Goal: Task Accomplishment & Management: Use online tool/utility

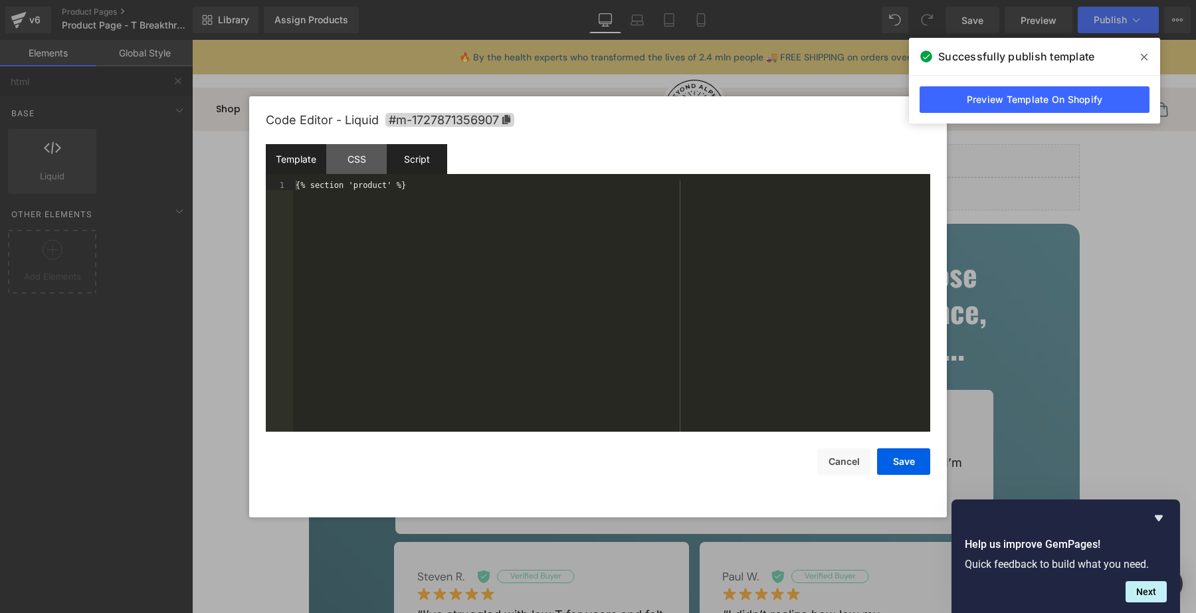
click at [443, 157] on div "Script" at bounding box center [417, 159] width 60 height 30
click at [562, 204] on div "( function ( jQuery ) { // var $module = jQuery('#m-1727871356907').children('.…" at bounding box center [611, 316] width 637 height 270
paste textarea
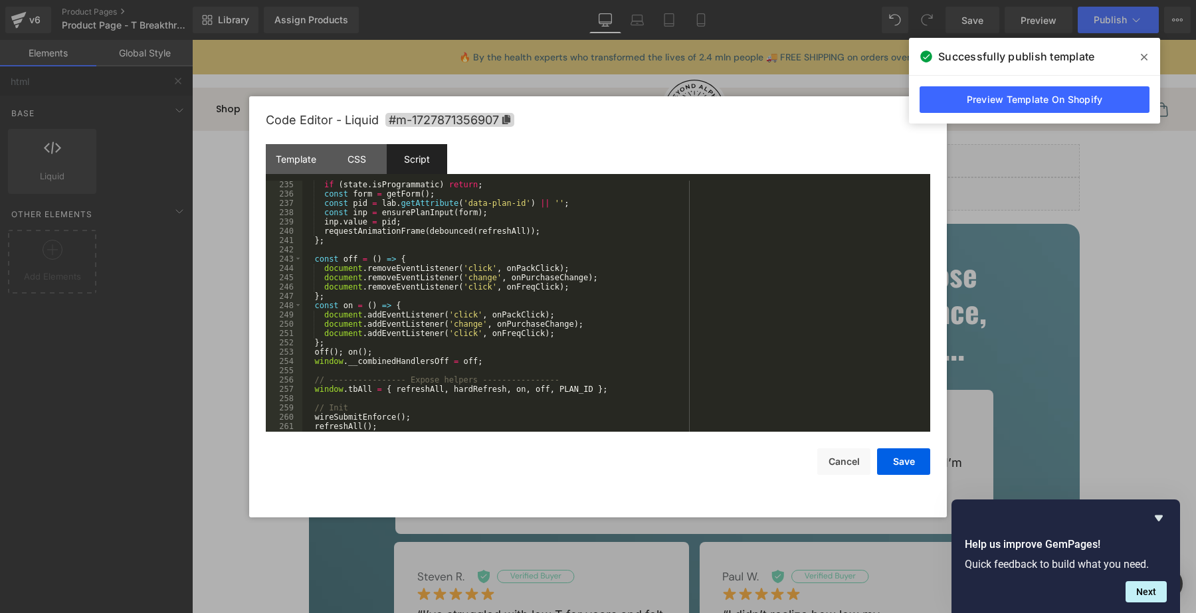
scroll to position [2223, 0]
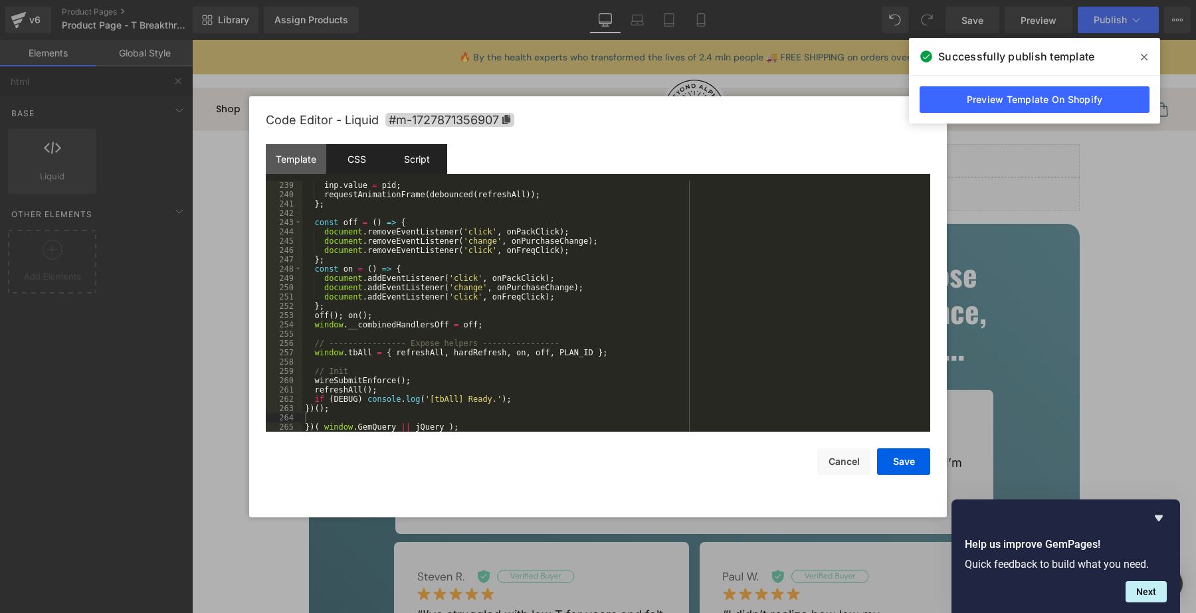
click at [365, 166] on div "CSS" at bounding box center [356, 159] width 60 height 30
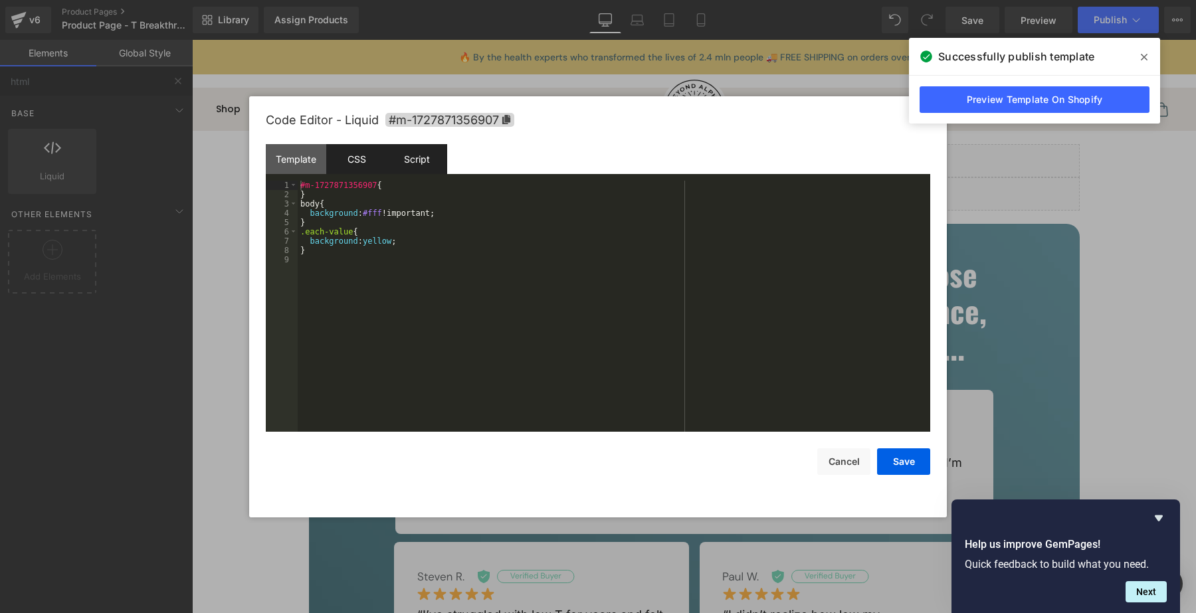
click at [429, 166] on div "Script" at bounding box center [417, 159] width 60 height 30
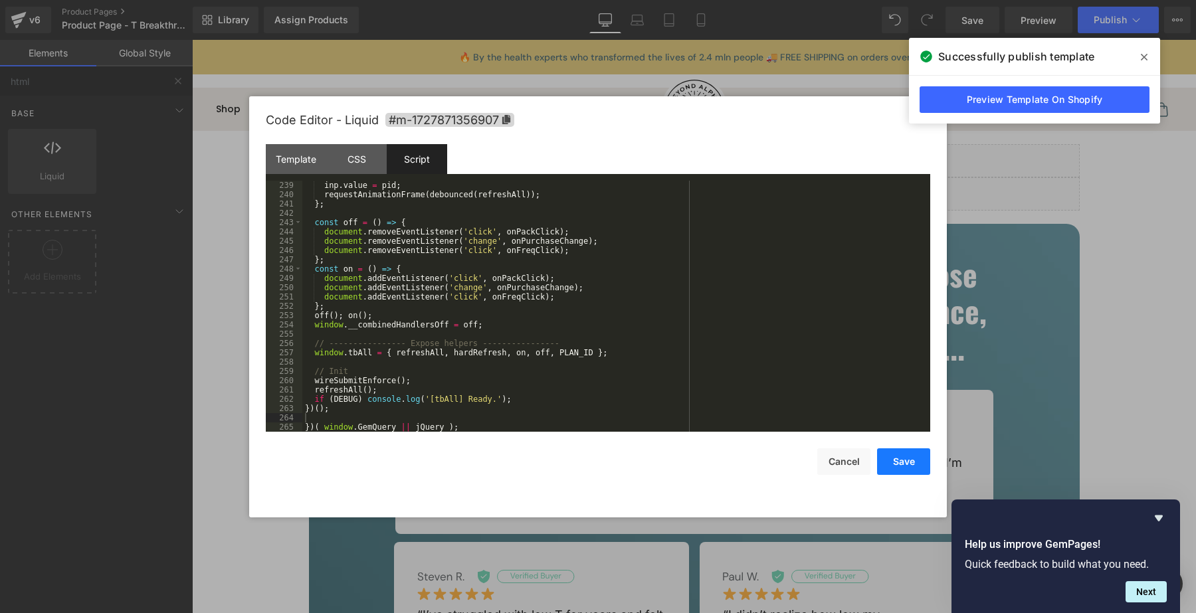
click at [915, 459] on button "Save" at bounding box center [903, 462] width 53 height 27
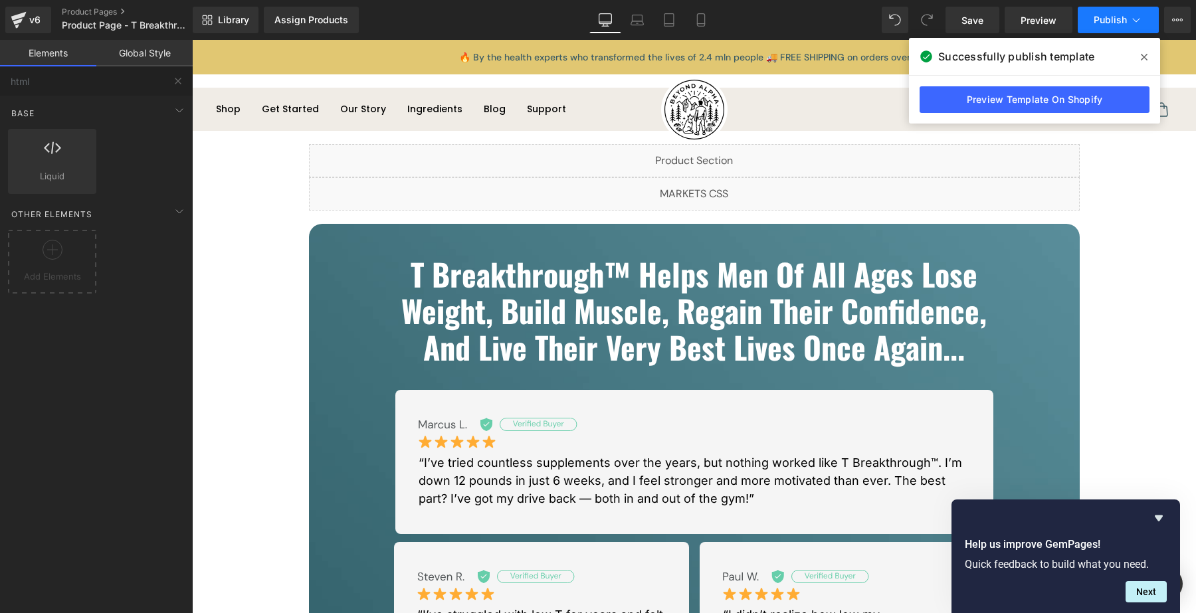
click at [1091, 19] on button "Publish" at bounding box center [1118, 20] width 81 height 27
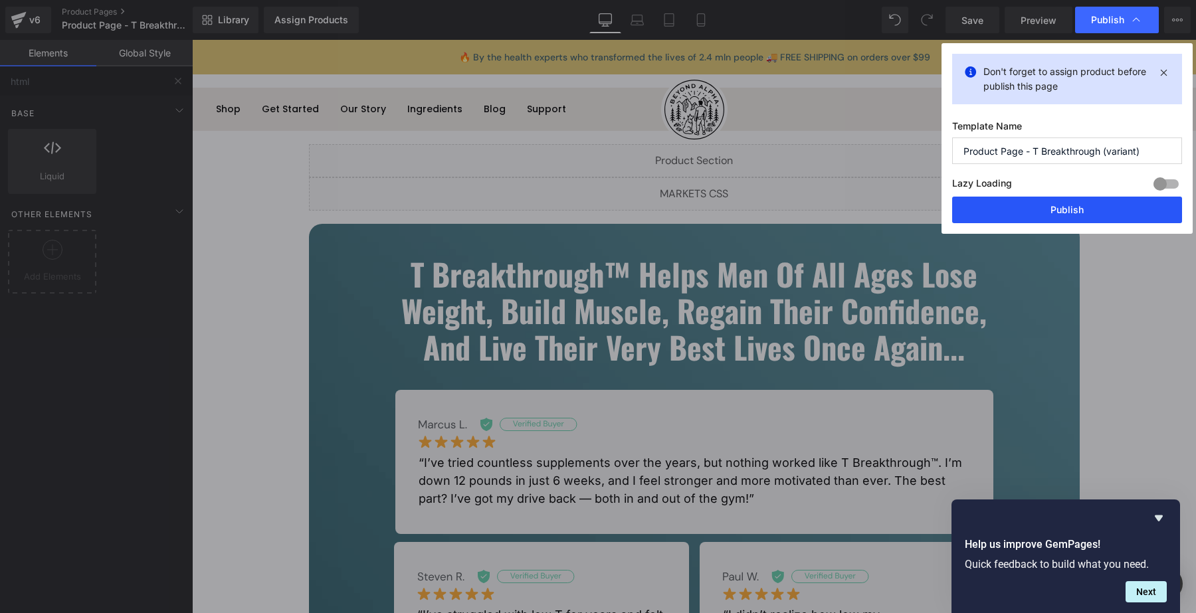
drag, startPoint x: 1046, startPoint y: 211, endPoint x: 854, endPoint y: 173, distance: 195.7
click at [1046, 211] on button "Publish" at bounding box center [1067, 210] width 230 height 27
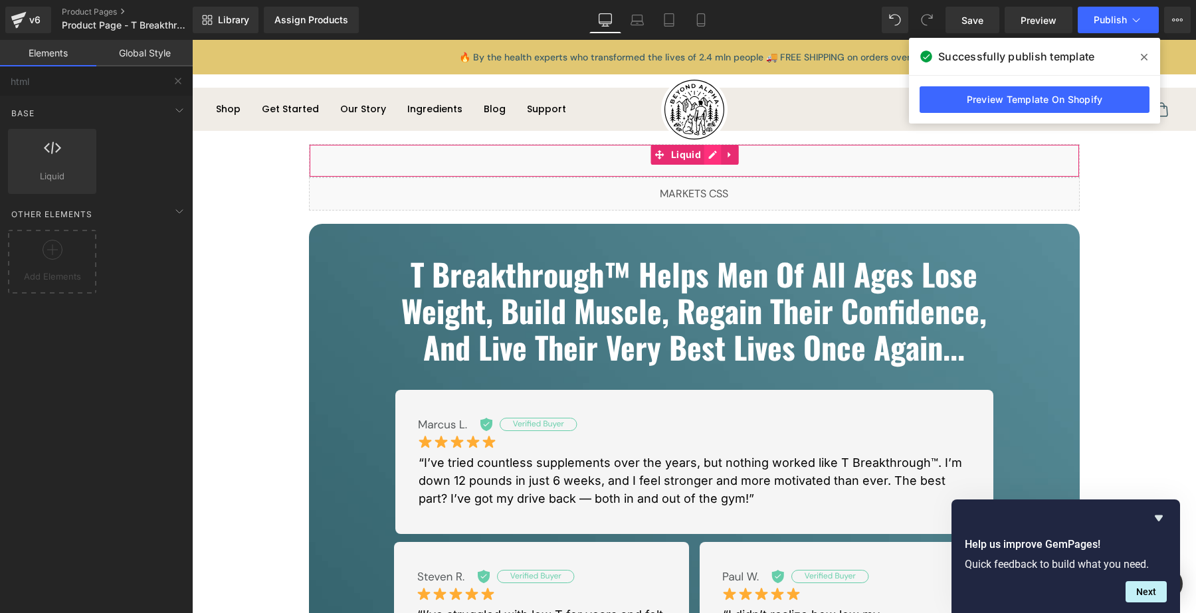
click at [708, 156] on div "Liquid" at bounding box center [694, 160] width 771 height 33
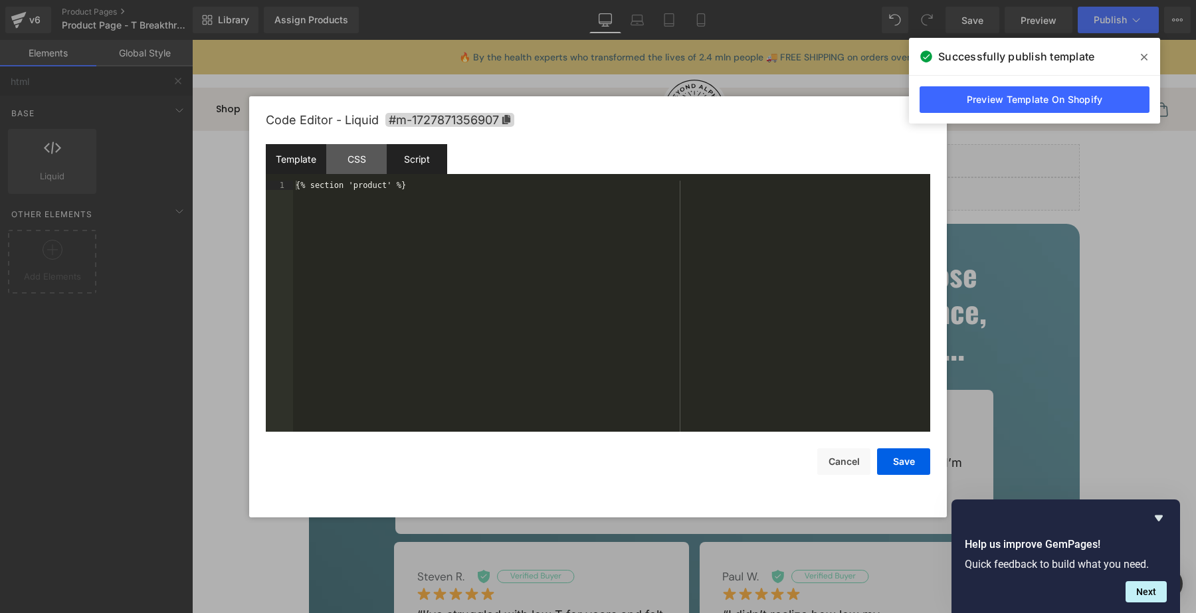
click at [404, 164] on div "Script" at bounding box center [417, 159] width 60 height 30
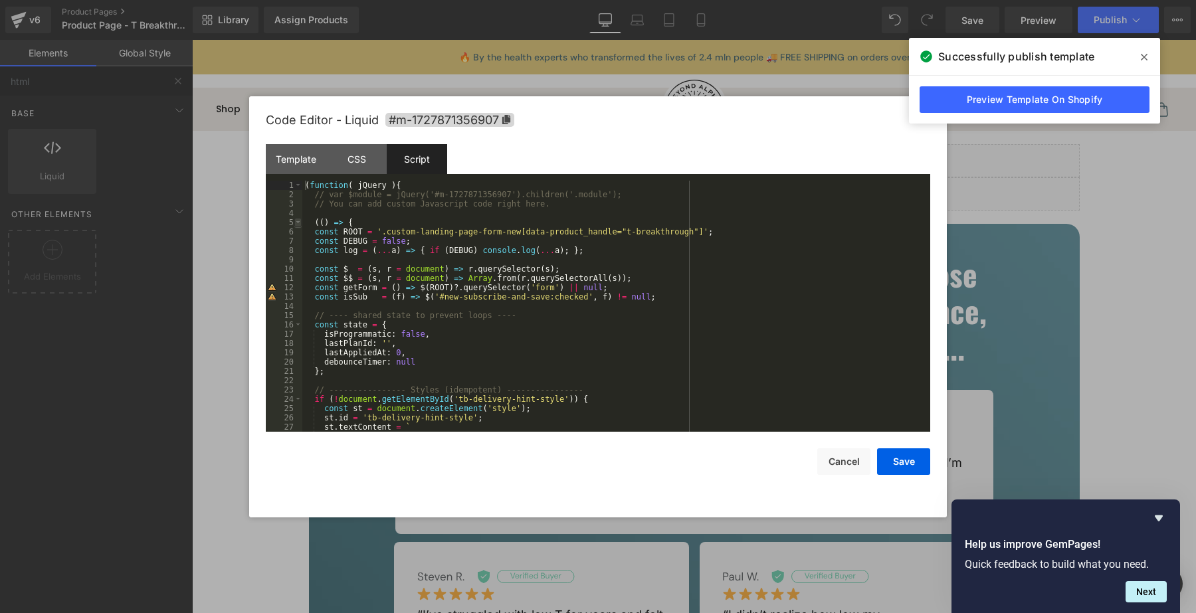
click at [297, 223] on span at bounding box center [297, 222] width 7 height 9
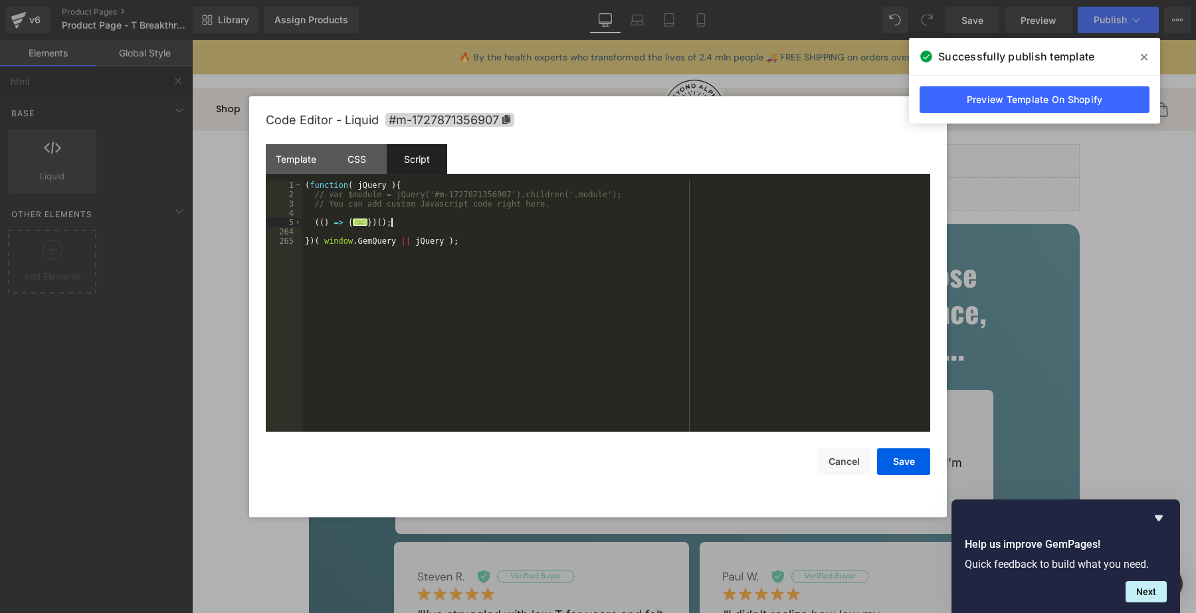
click at [417, 227] on div "( function ( jQuery ) { // var $module = jQuery('#m-1727871356907').children('.…" at bounding box center [616, 316] width 628 height 270
paste textarea
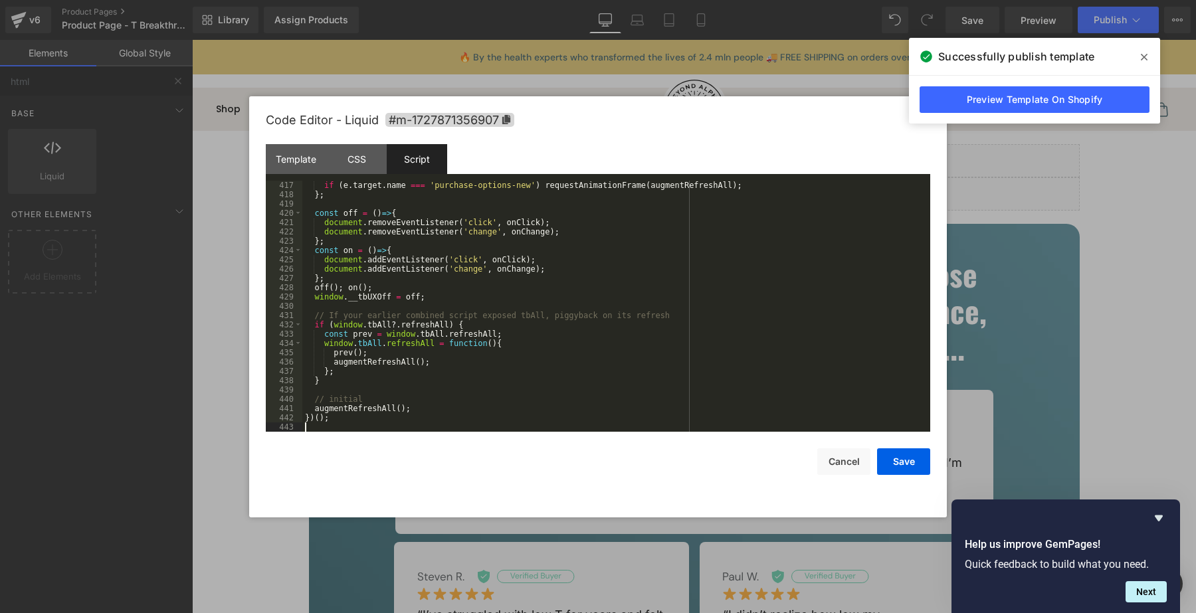
scroll to position [1470, 0]
click at [888, 460] on button "Save" at bounding box center [903, 462] width 53 height 27
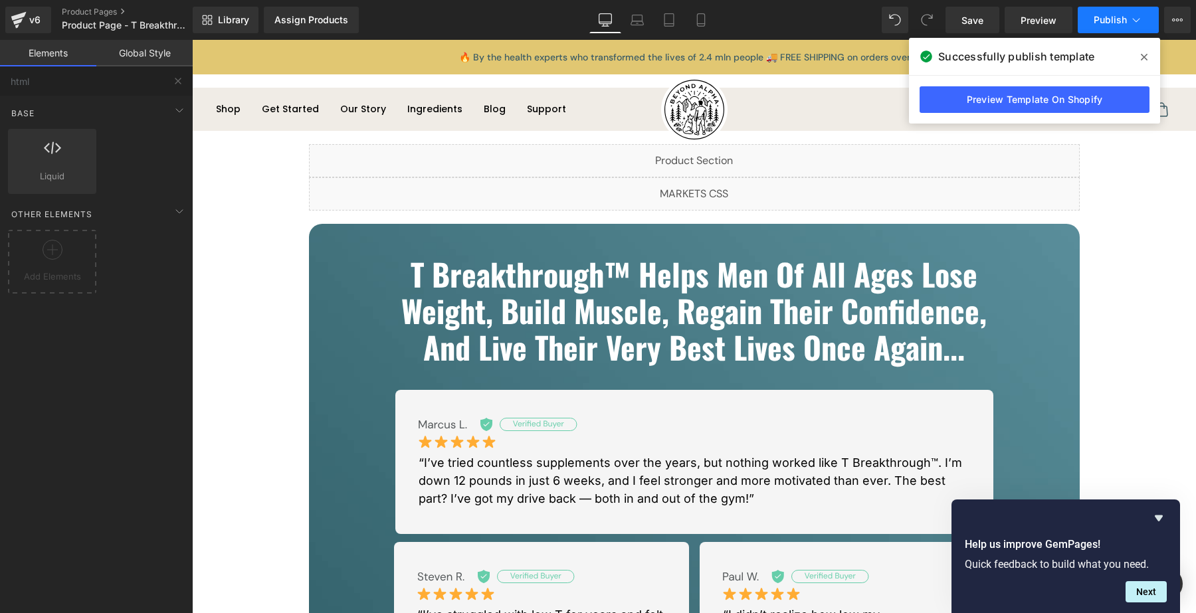
click at [1107, 30] on button "Publish" at bounding box center [1118, 20] width 81 height 27
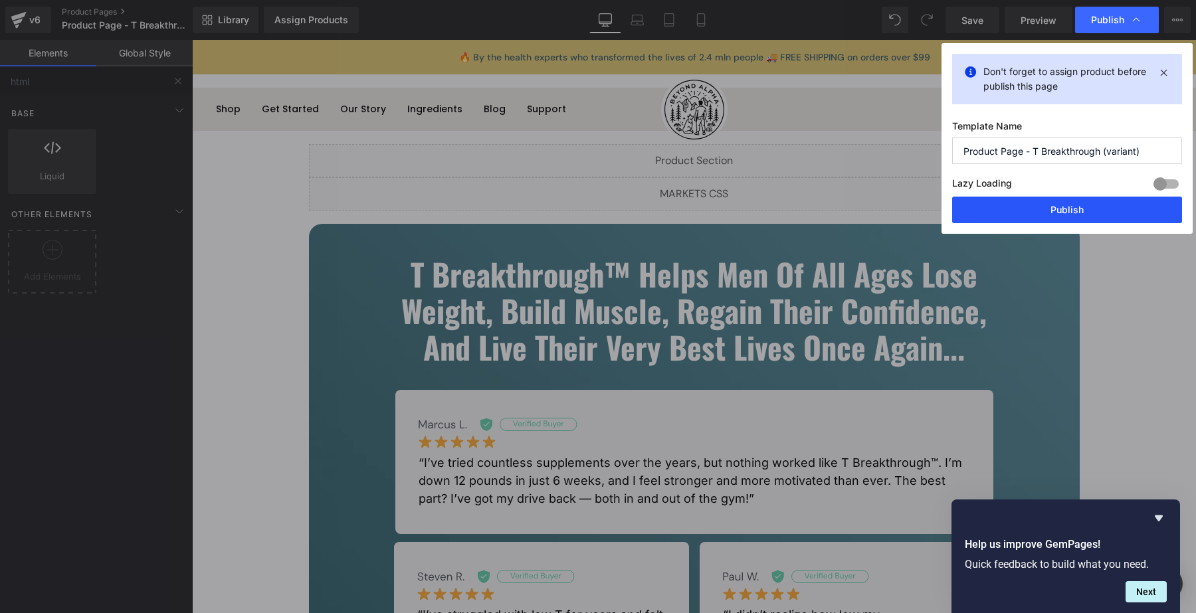
click at [1037, 215] on button "Publish" at bounding box center [1067, 210] width 230 height 27
